Goal: Book appointment/travel/reservation

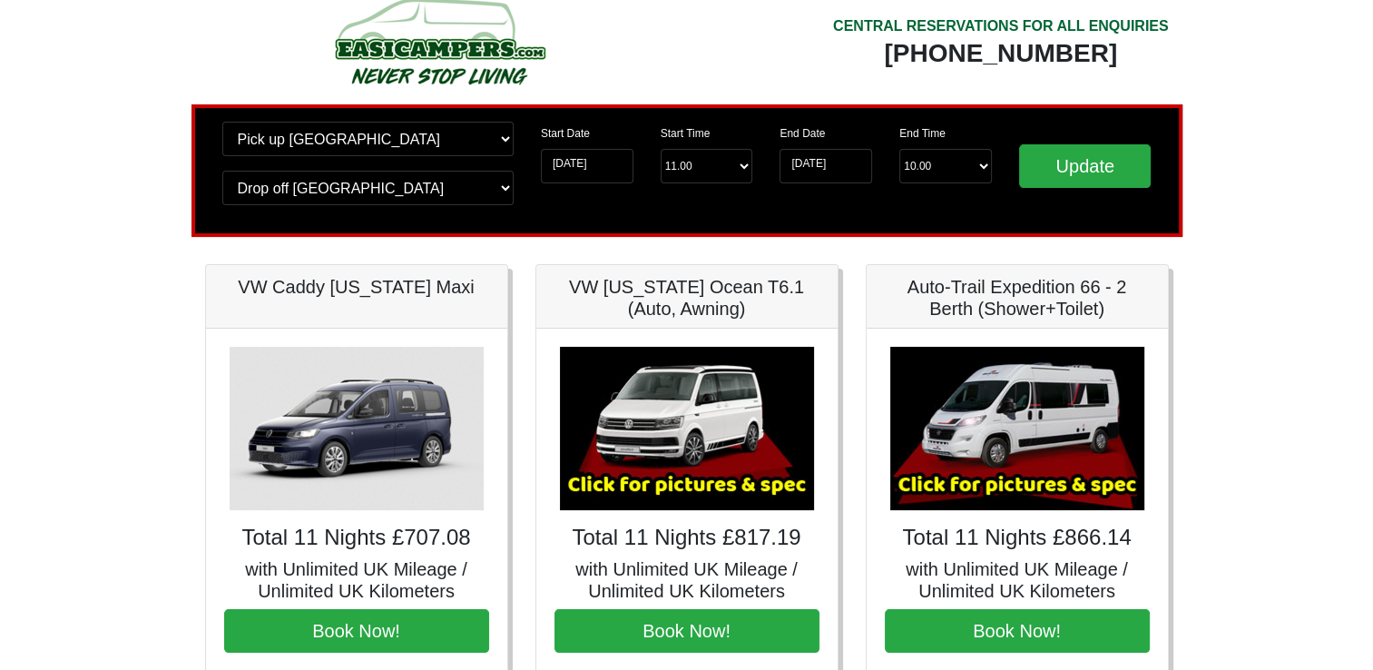
scroll to position [40, 0]
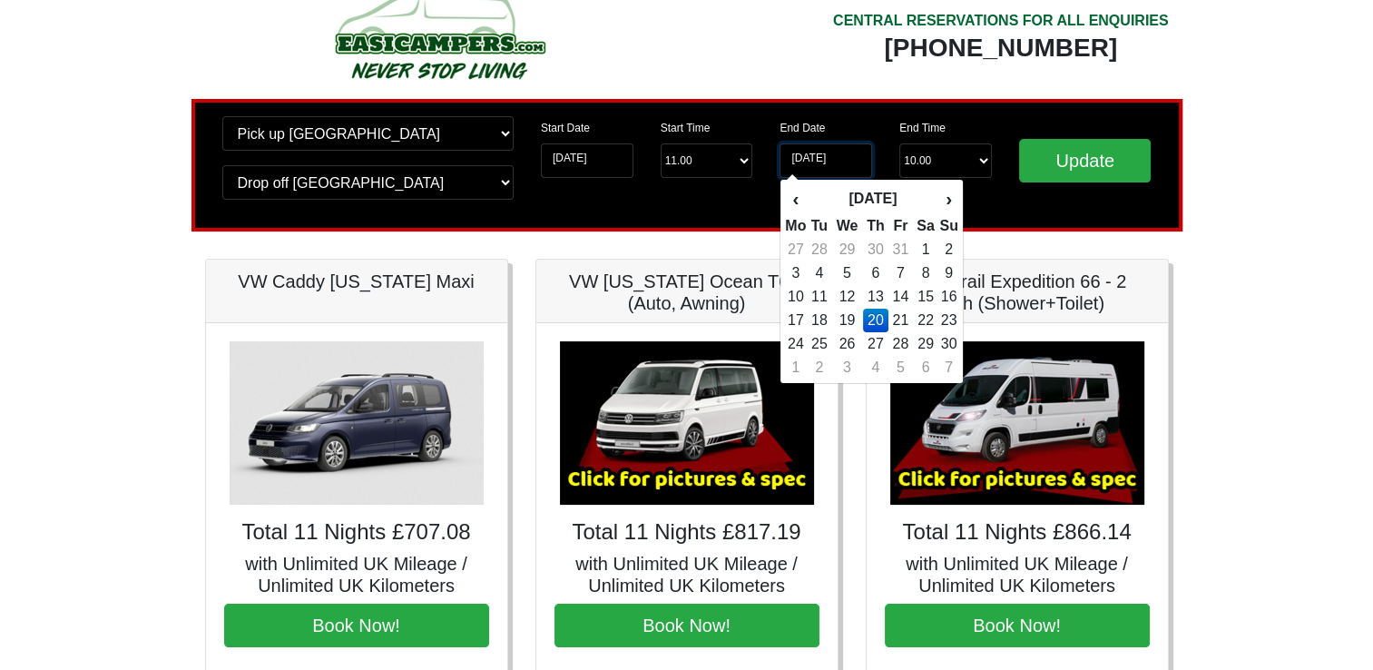
click at [850, 152] on input "20-11-2025" at bounding box center [826, 160] width 93 height 34
click at [875, 294] on td "13" at bounding box center [876, 297] width 26 height 24
type input "[DATE]"
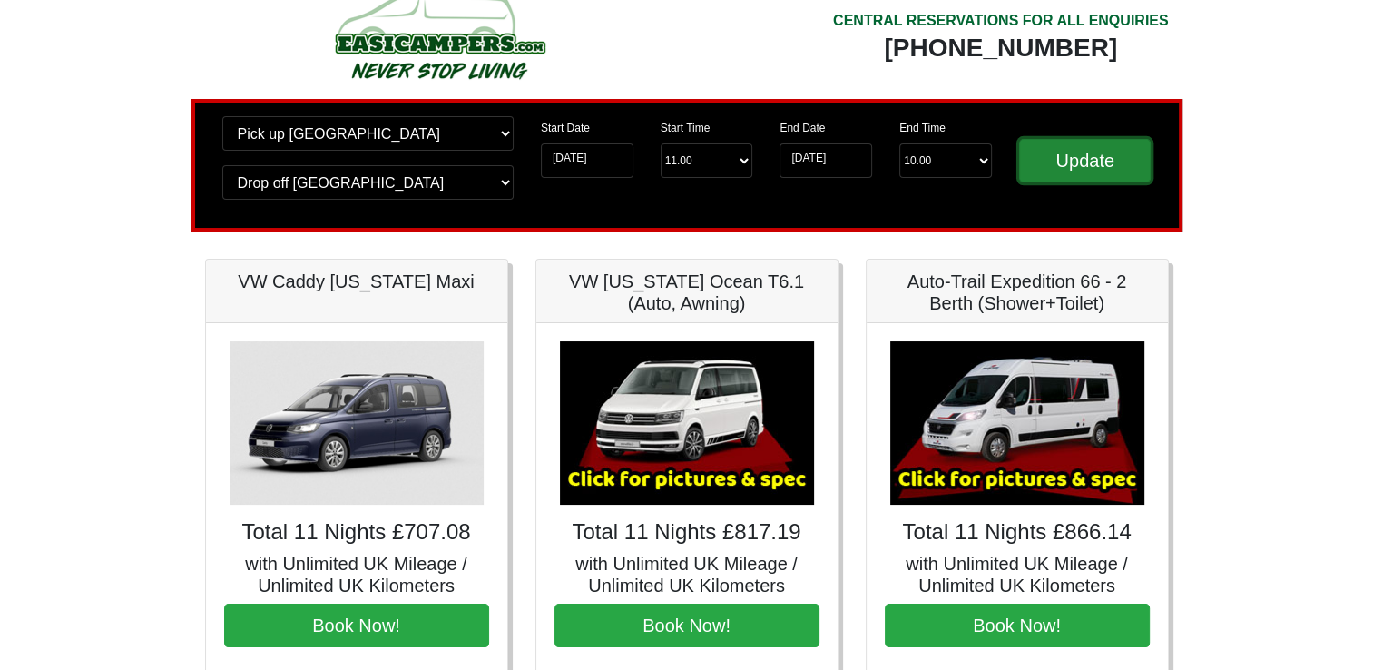
click at [1051, 153] on input "Update" at bounding box center [1085, 161] width 133 height 44
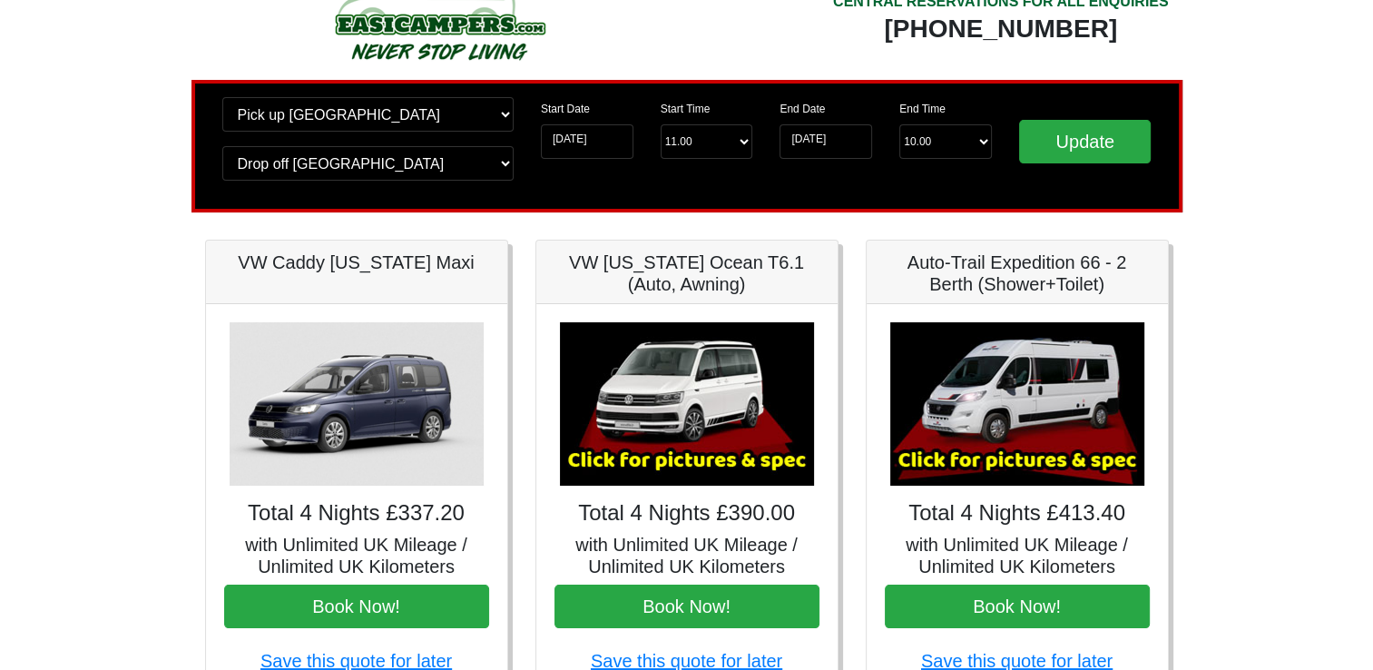
scroll to position [68, 0]
